Goal: Obtain resource: Download file/media

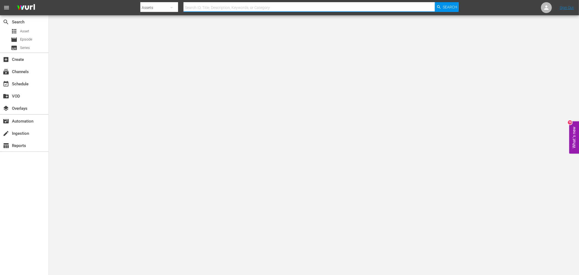
click at [221, 7] on input "text" at bounding box center [309, 7] width 251 height 13
type input "gothika"
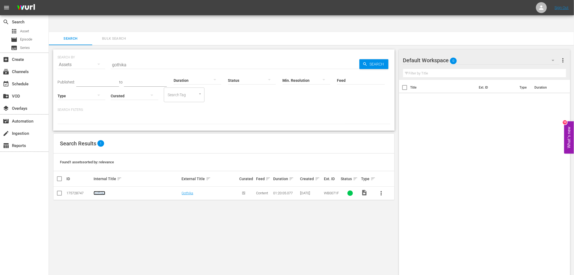
click at [97, 191] on link "Gothika" at bounding box center [100, 193] width 12 height 4
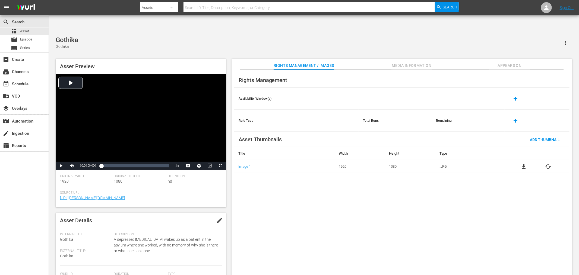
click at [399, 204] on div "Rights Management Availability Window(s) add Rule Type Total Runs Remaining add…" at bounding box center [402, 177] width 341 height 214
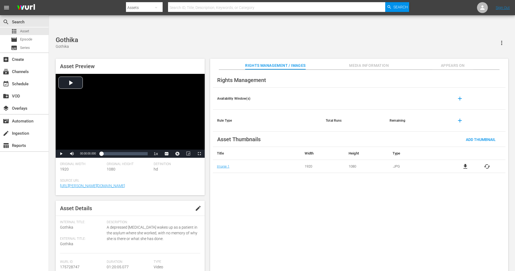
click at [235, 11] on input "text" at bounding box center [276, 7] width 217 height 13
type input "black sic"
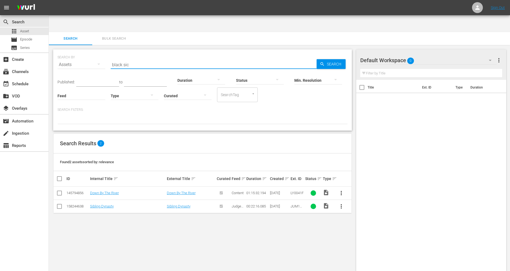
click at [177, 58] on input "black sic" at bounding box center [214, 64] width 206 height 13
type input "black six"
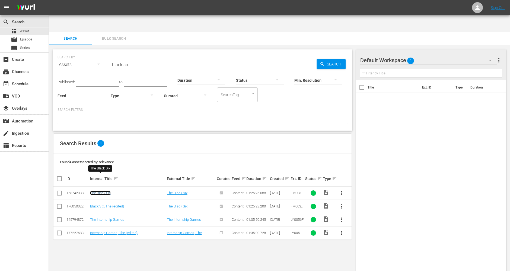
click at [106, 191] on link "The Black Six" at bounding box center [100, 193] width 21 height 4
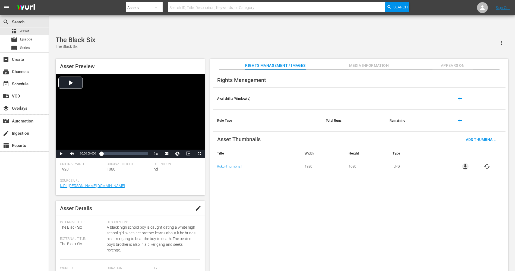
click at [465, 163] on span "file_download" at bounding box center [465, 166] width 7 height 7
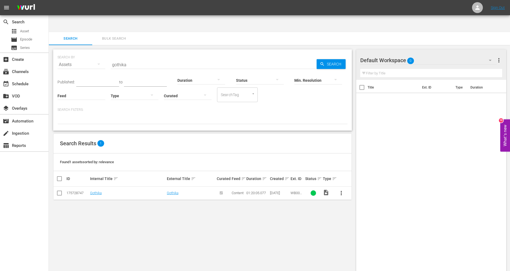
click at [95, 223] on div "SEARCH BY Search By Assets Search ID, Title, Description, Keywords, or Category…" at bounding box center [203, 168] width 308 height 247
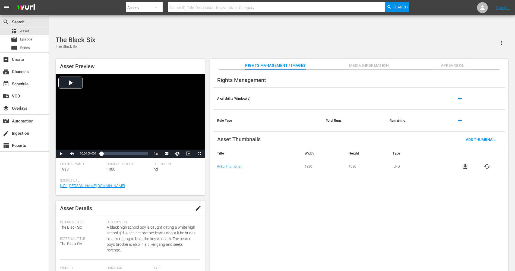
click at [466, 163] on span "file_download" at bounding box center [465, 166] width 7 height 7
